Goal: Find specific page/section: Find specific page/section

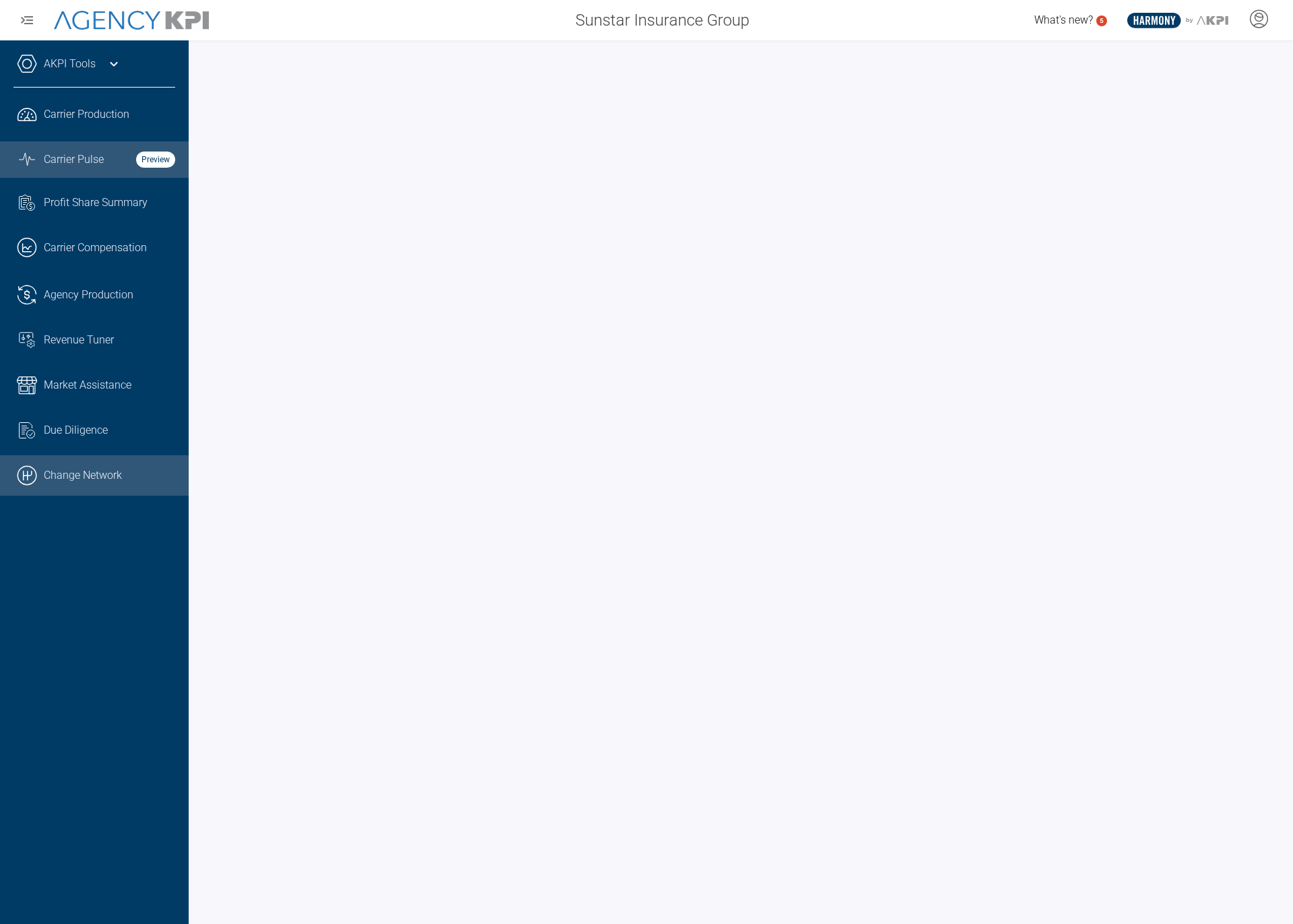
click at [43, 468] on link ".cls-1{fill:none;stroke:#000;stroke-linecap:round;stroke-linejoin:round;stroke-…" at bounding box center [94, 475] width 189 height 41
click at [74, 473] on link ".cls-1{fill:none;stroke:#000;stroke-linecap:round;stroke-linejoin:round;stroke-…" at bounding box center [94, 475] width 189 height 41
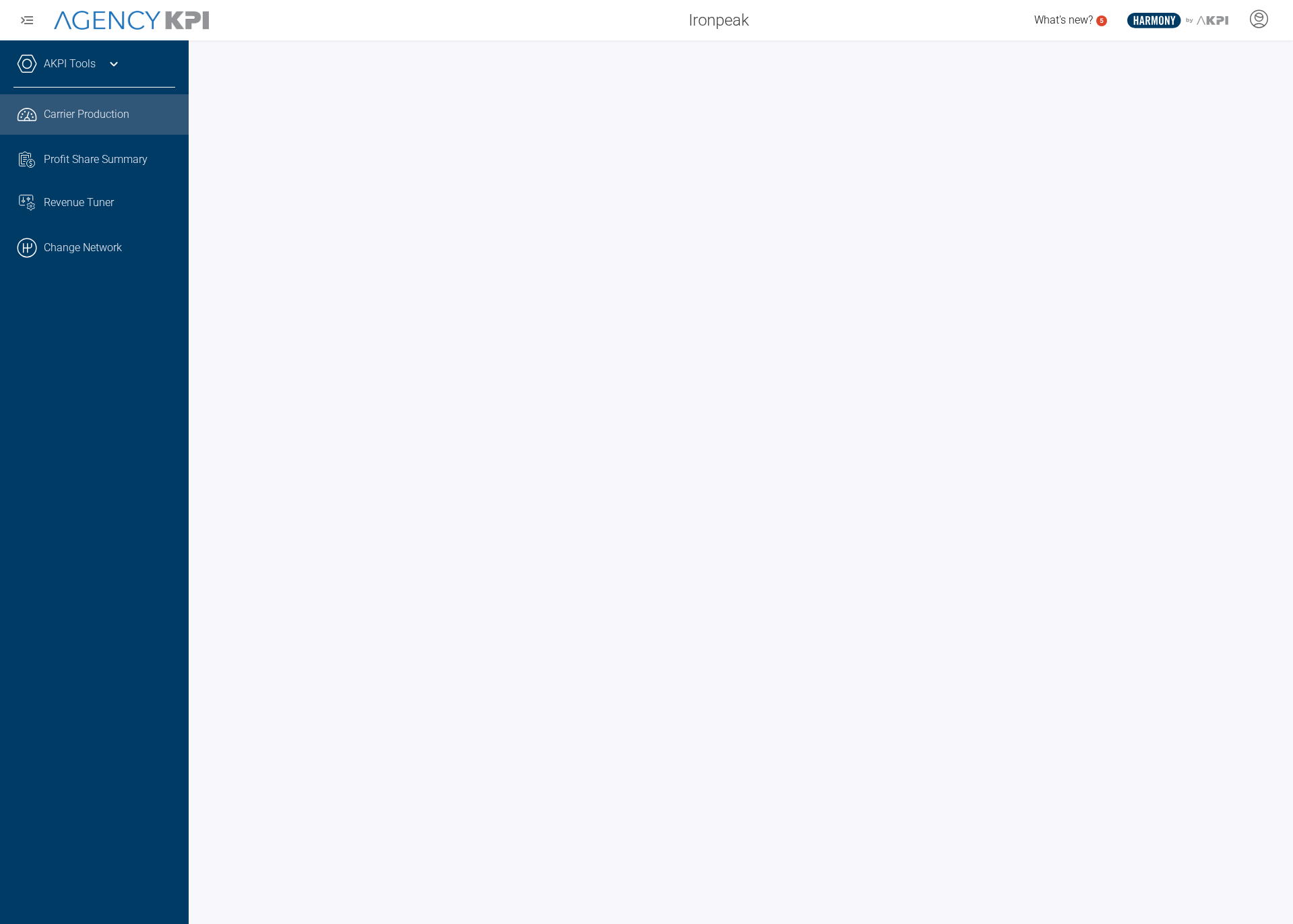
click at [64, 57] on link "AKPI Tools" at bounding box center [69, 64] width 52 height 16
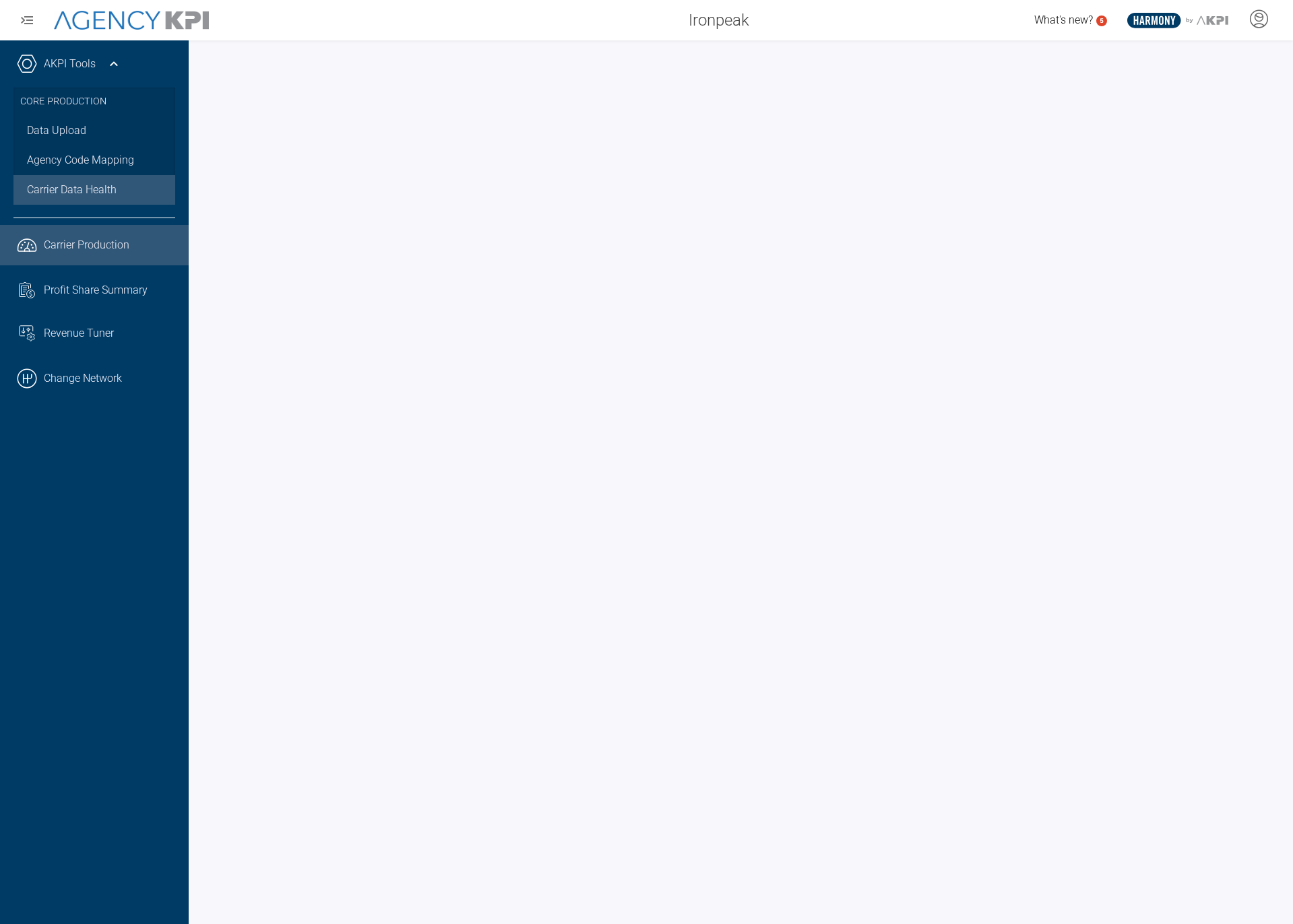
drag, startPoint x: 85, startPoint y: 184, endPoint x: 101, endPoint y: 184, distance: 16.0
click at [85, 184] on span "Carrier Data Health" at bounding box center [71, 190] width 89 height 16
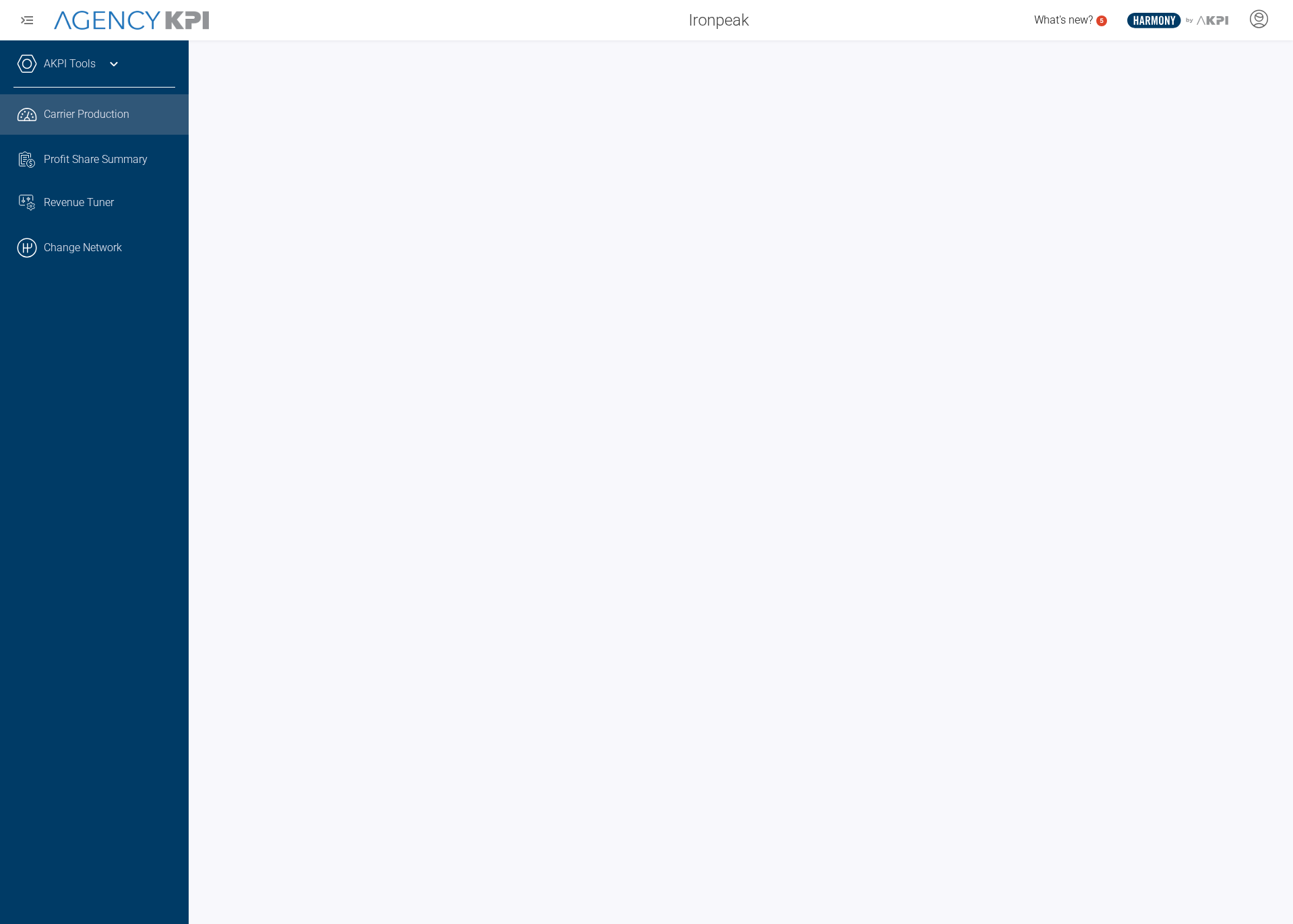
click at [31, 115] on icon ".cls-1{fill:none;stroke:#221f20;stroke-linecap:round;stroke-linejoin:round;stro…" at bounding box center [27, 114] width 20 height 20
